Goal: Contribute content

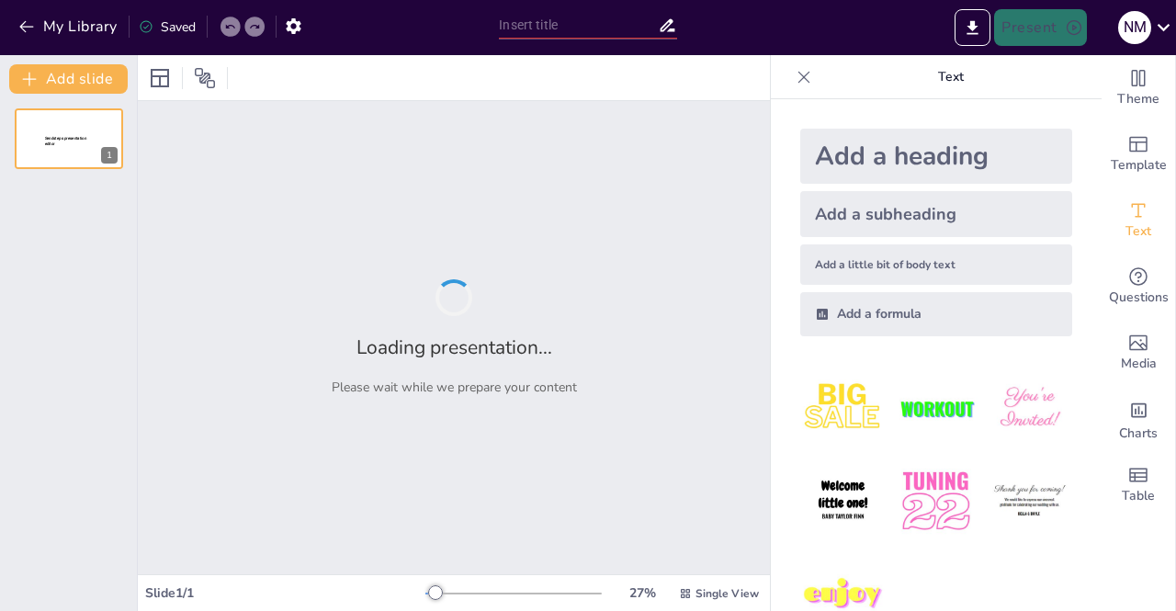
type input "BIOLOGI MOLEKULAR"
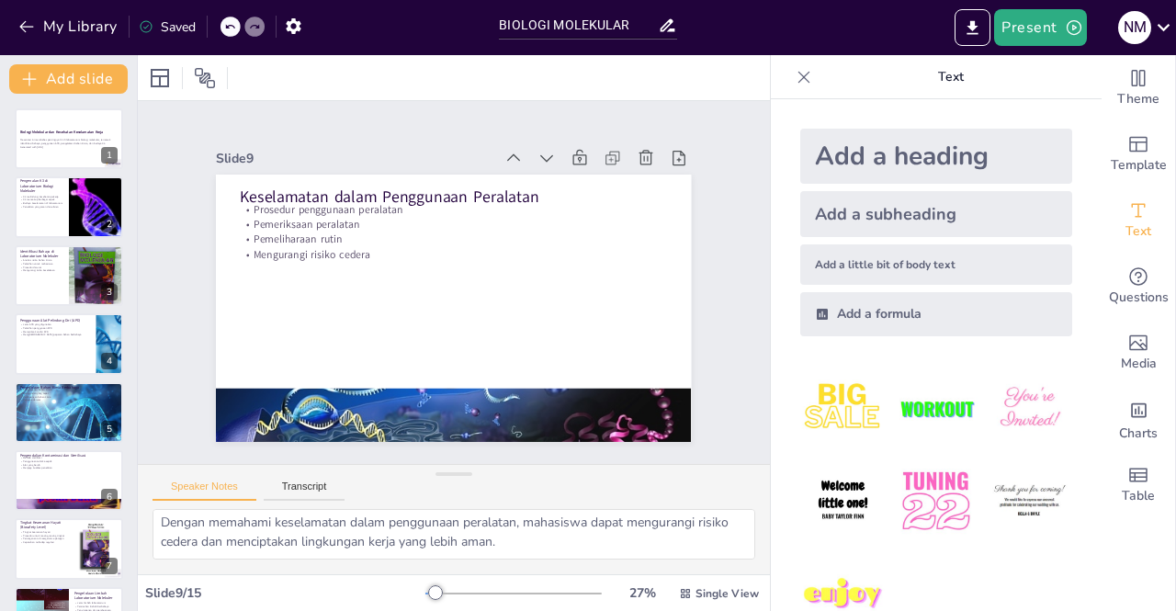
scroll to position [139, 0]
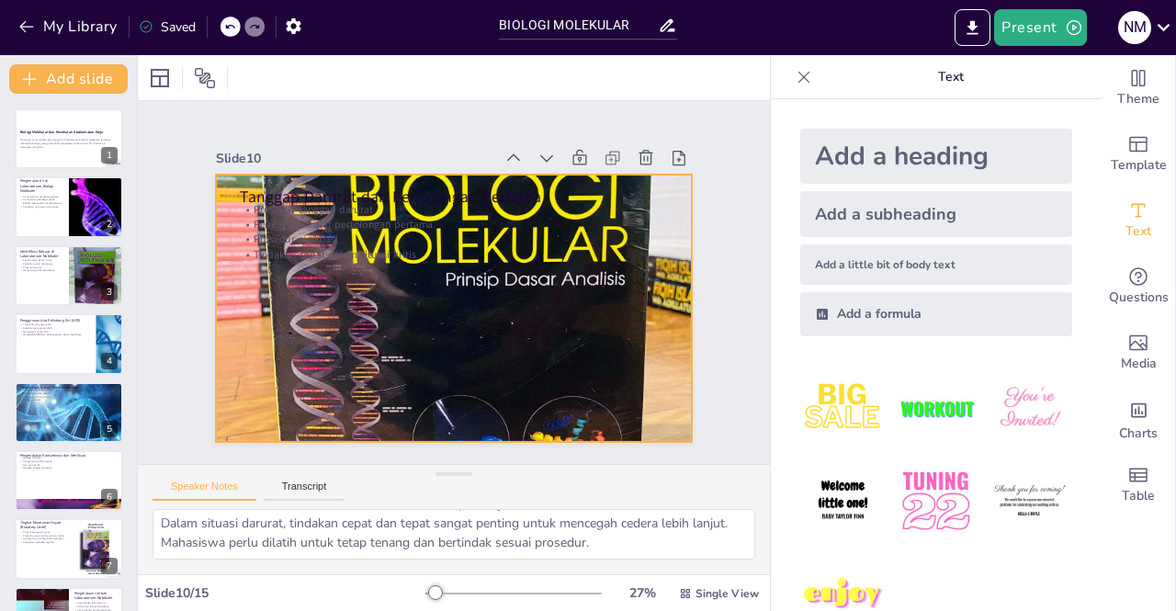
type textarea "Memahami nilai-nilai K3 adalah penting untuk membangun kesadaran akan keselamat…"
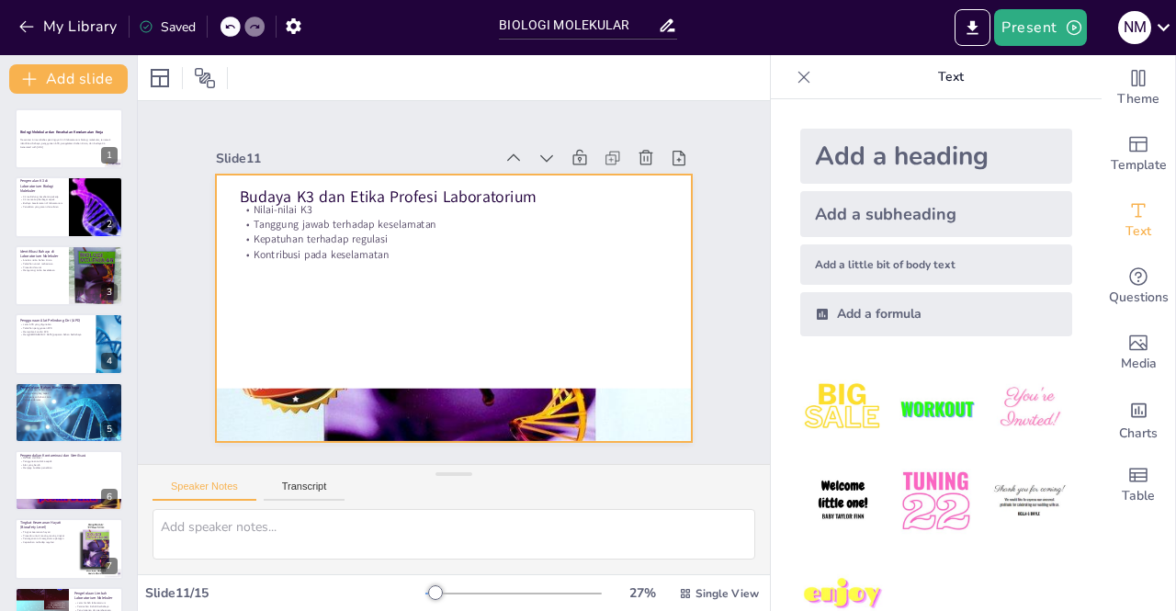
scroll to position [0, 0]
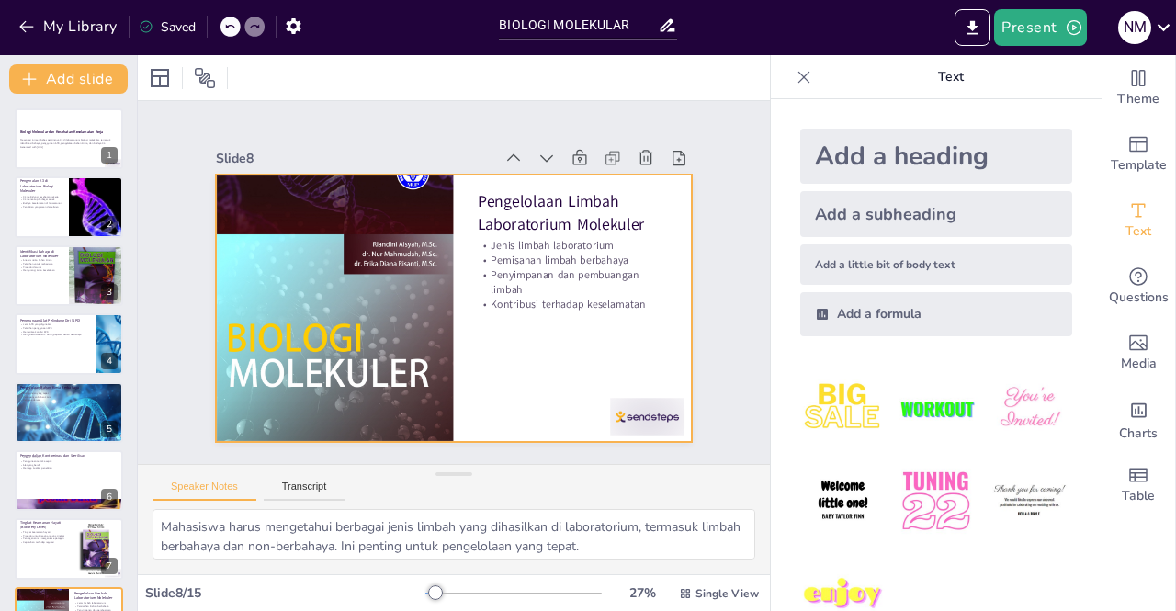
type textarea "Memahami bahan kimia yang digunakan dalam laboratorium sangat penting untuk men…"
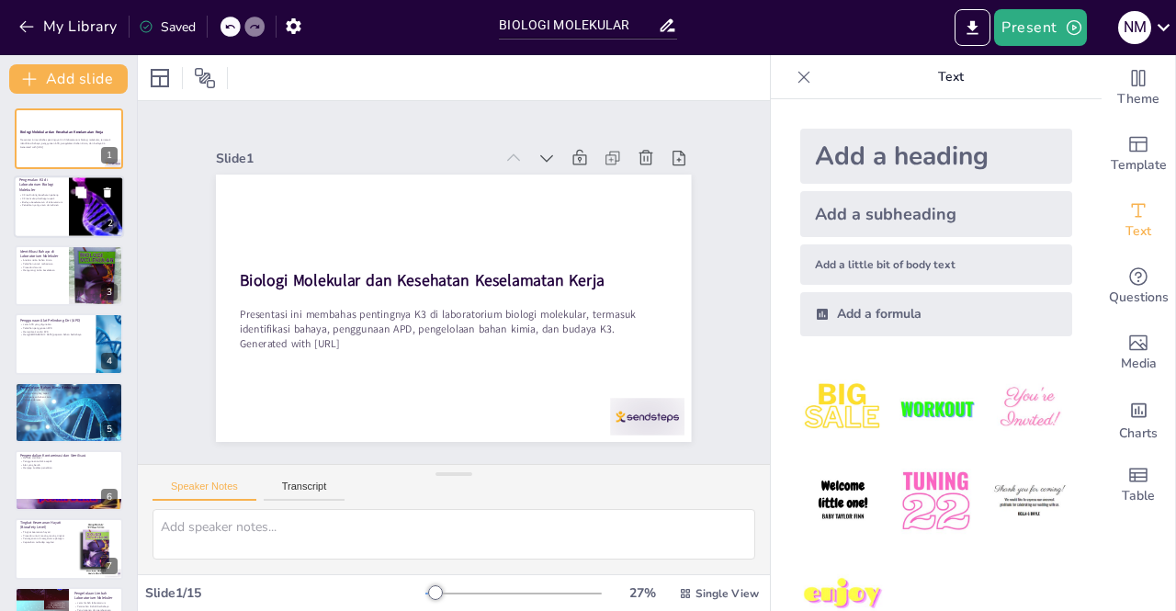
click at [37, 196] on p "K3 melindungi kesehatan pekerja" at bounding box center [41, 196] width 44 height 4
type textarea "Kesehatan pekerja adalah prioritas utama dalam setiap laboratorium. Dengan mene…"
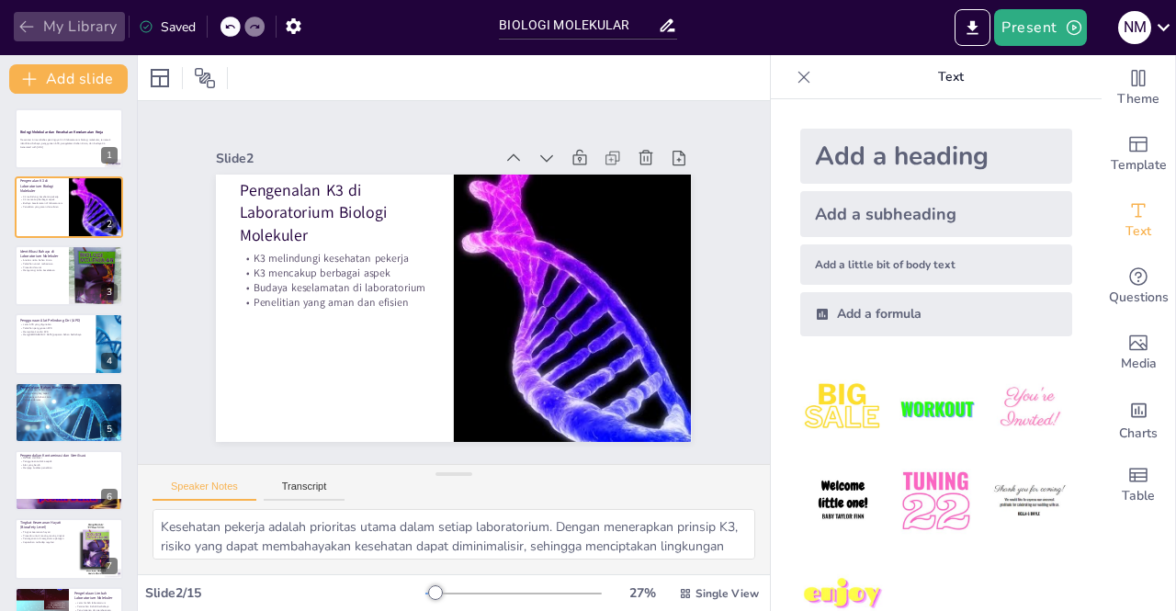
click at [29, 33] on icon "button" at bounding box center [26, 26] width 18 height 18
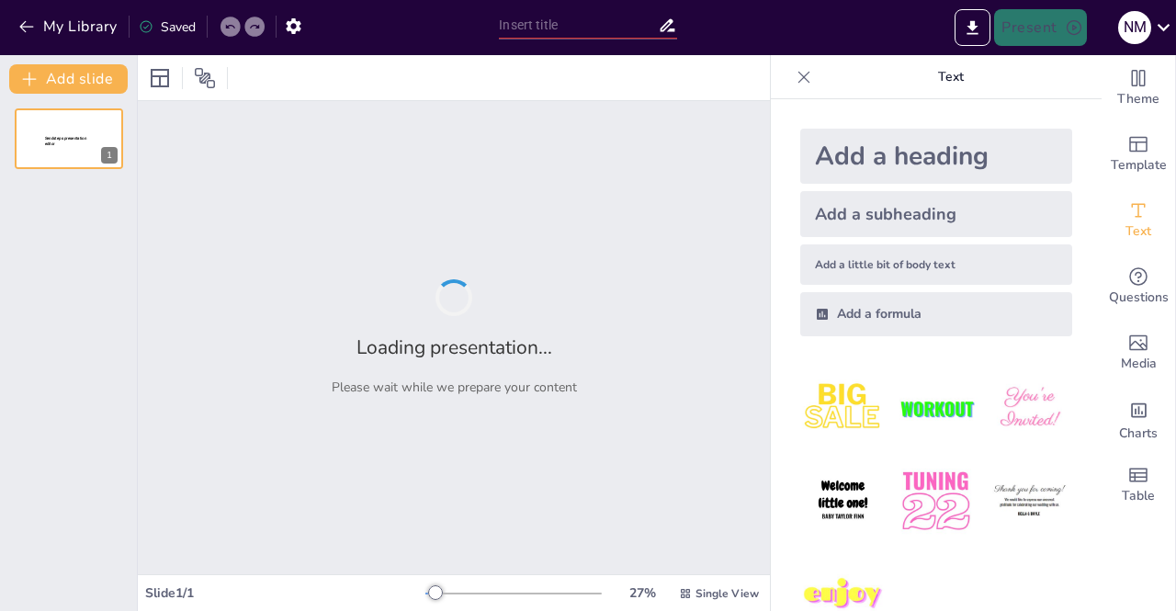
type input "New Sendsteps"
